Goal: Task Accomplishment & Management: Manage account settings

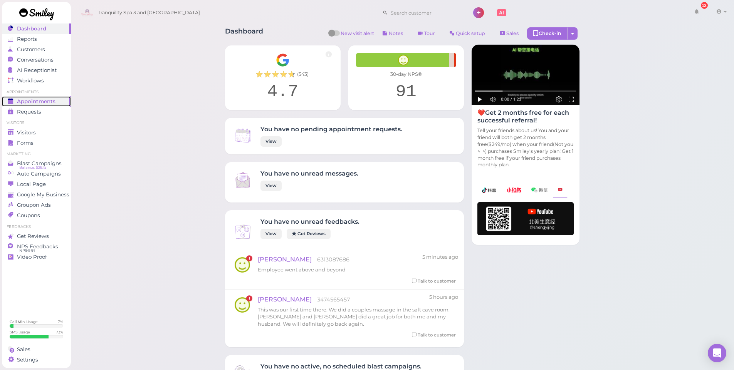
click at [31, 102] on span "Appointments" at bounding box center [36, 101] width 39 height 7
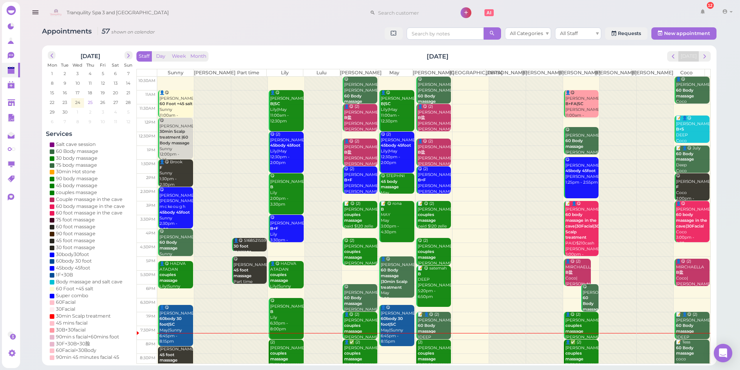
click at [87, 102] on td "25" at bounding box center [90, 102] width 13 height 8
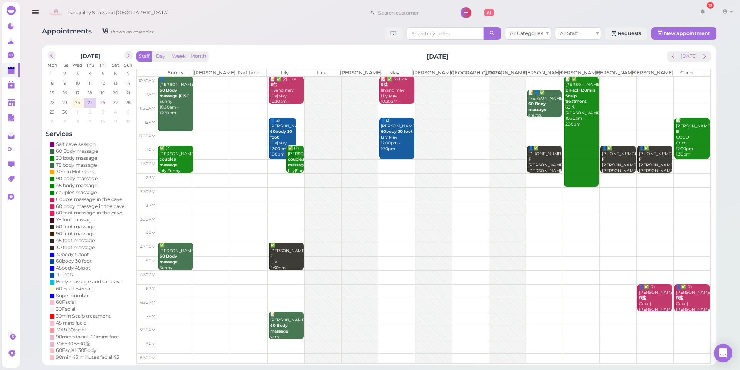
click at [102, 102] on span "26" at bounding box center [102, 102] width 7 height 7
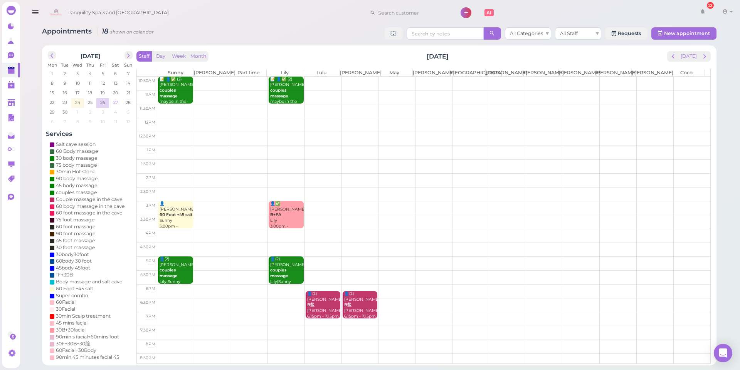
click at [118, 101] on span "27" at bounding box center [115, 102] width 6 height 7
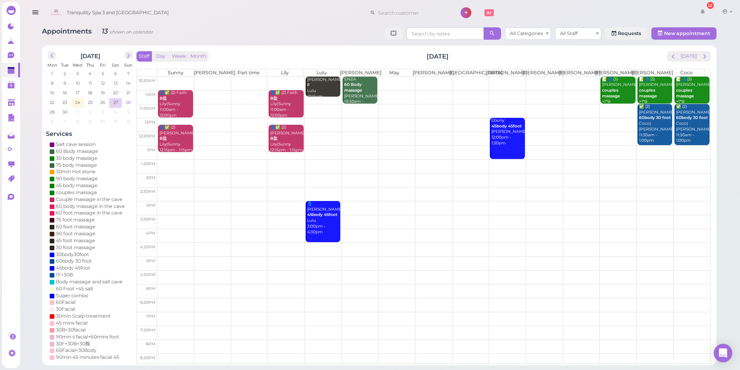
click at [128, 101] on span "28" at bounding box center [128, 102] width 7 height 7
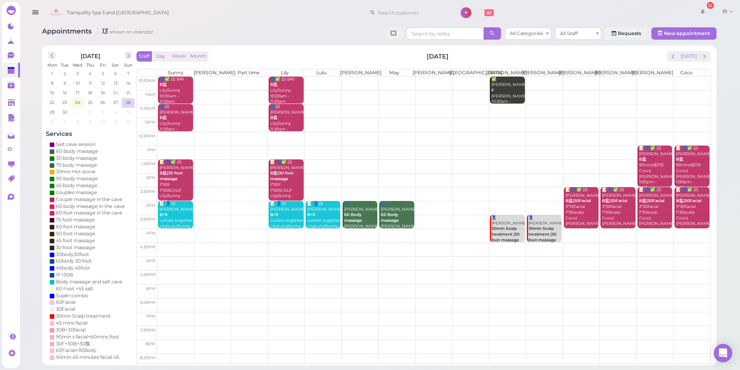
click at [115, 92] on span "20" at bounding box center [115, 92] width 7 height 7
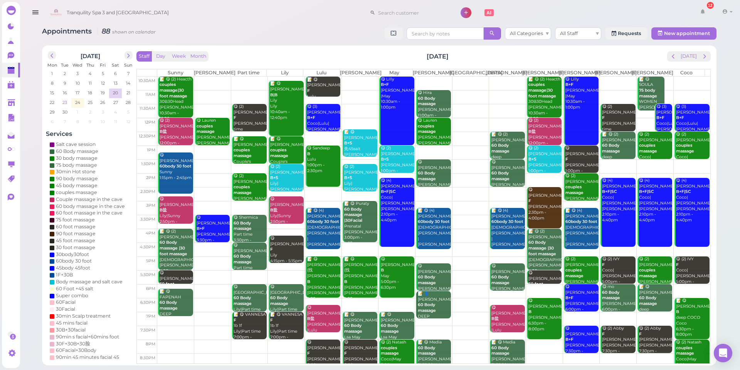
click at [65, 102] on span "23" at bounding box center [65, 102] width 6 height 7
